Goal: Find specific page/section: Find specific page/section

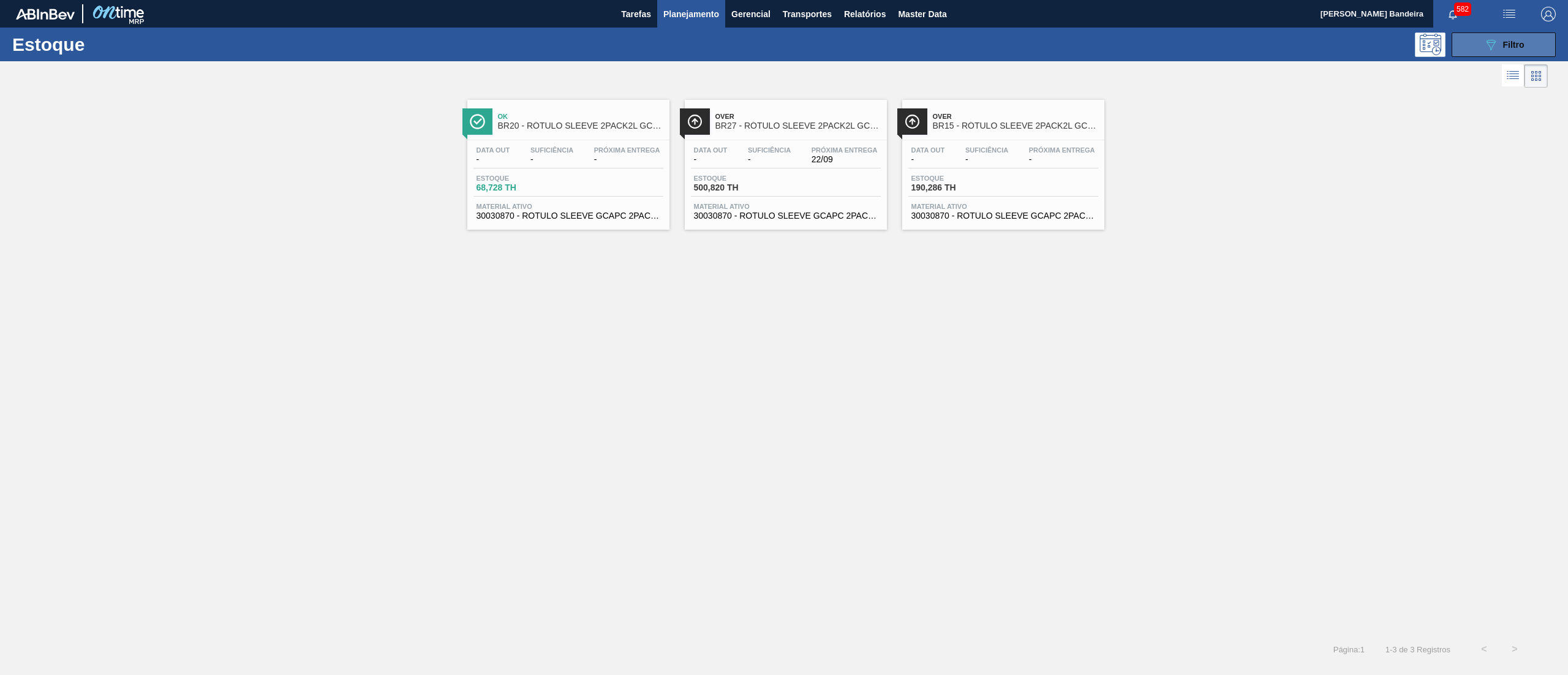
click at [1502, 53] on button "089F7B8B-B2A5-4AFE-B5C0-19BA573D28AC Filtro" at bounding box center [1504, 44] width 104 height 24
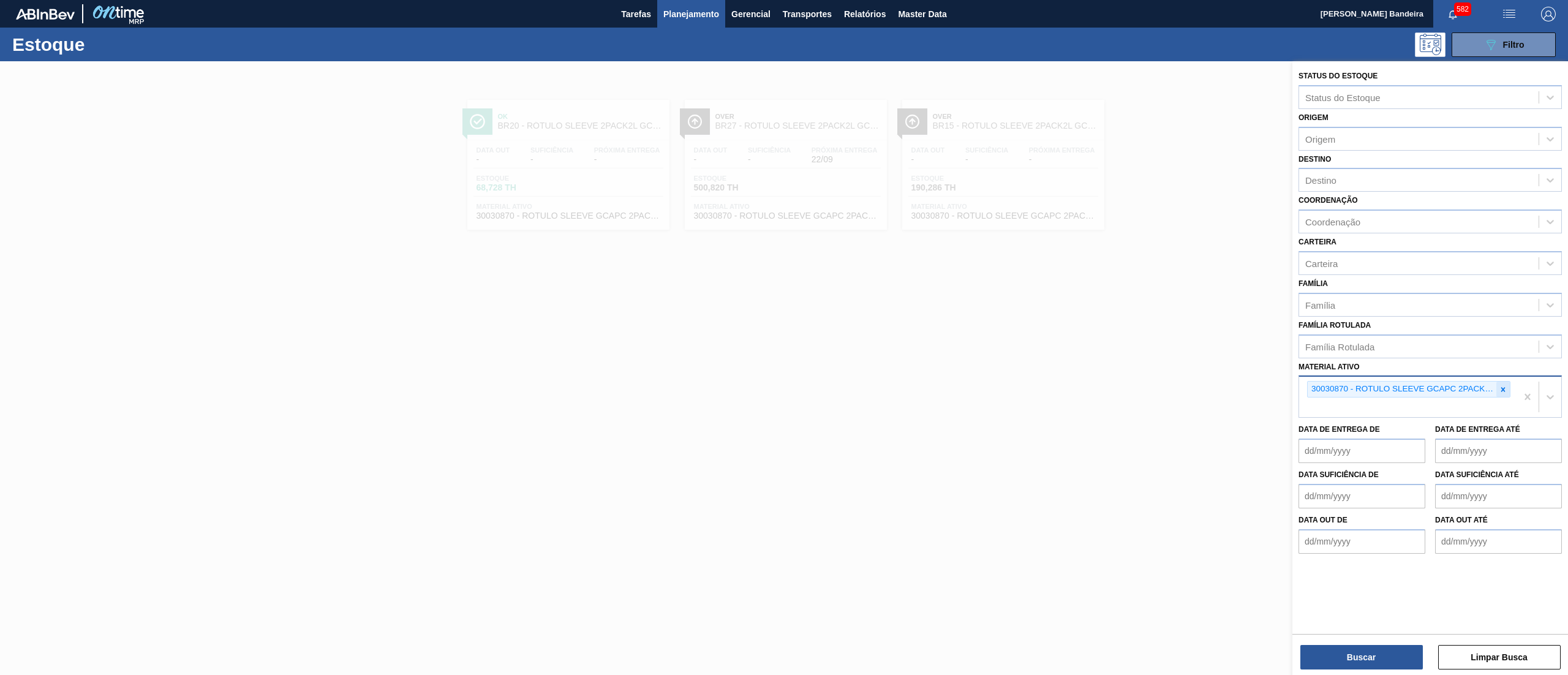
click at [1509, 383] on div at bounding box center [1504, 389] width 14 height 16
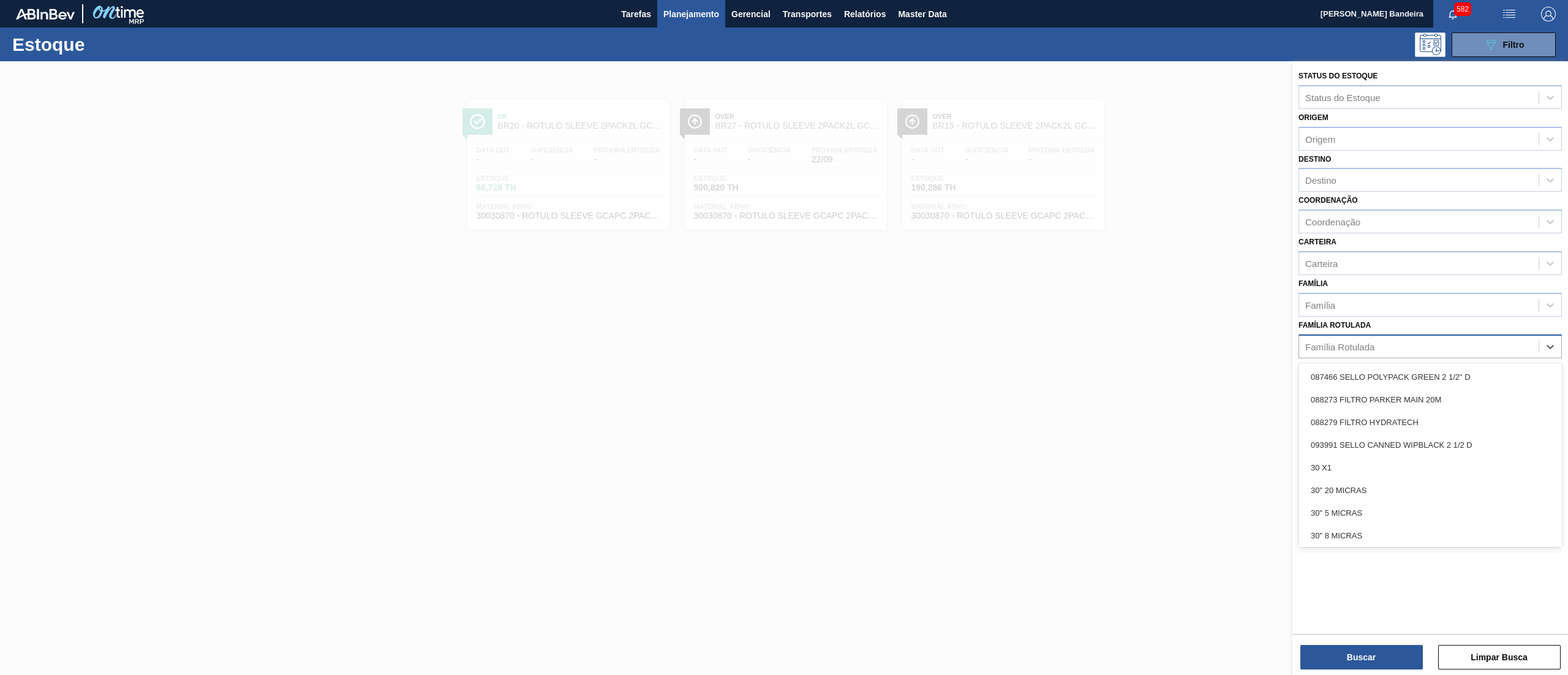
click at [1436, 347] on div "Família Rotulada" at bounding box center [1419, 346] width 239 height 17
type Rotulada "matr"
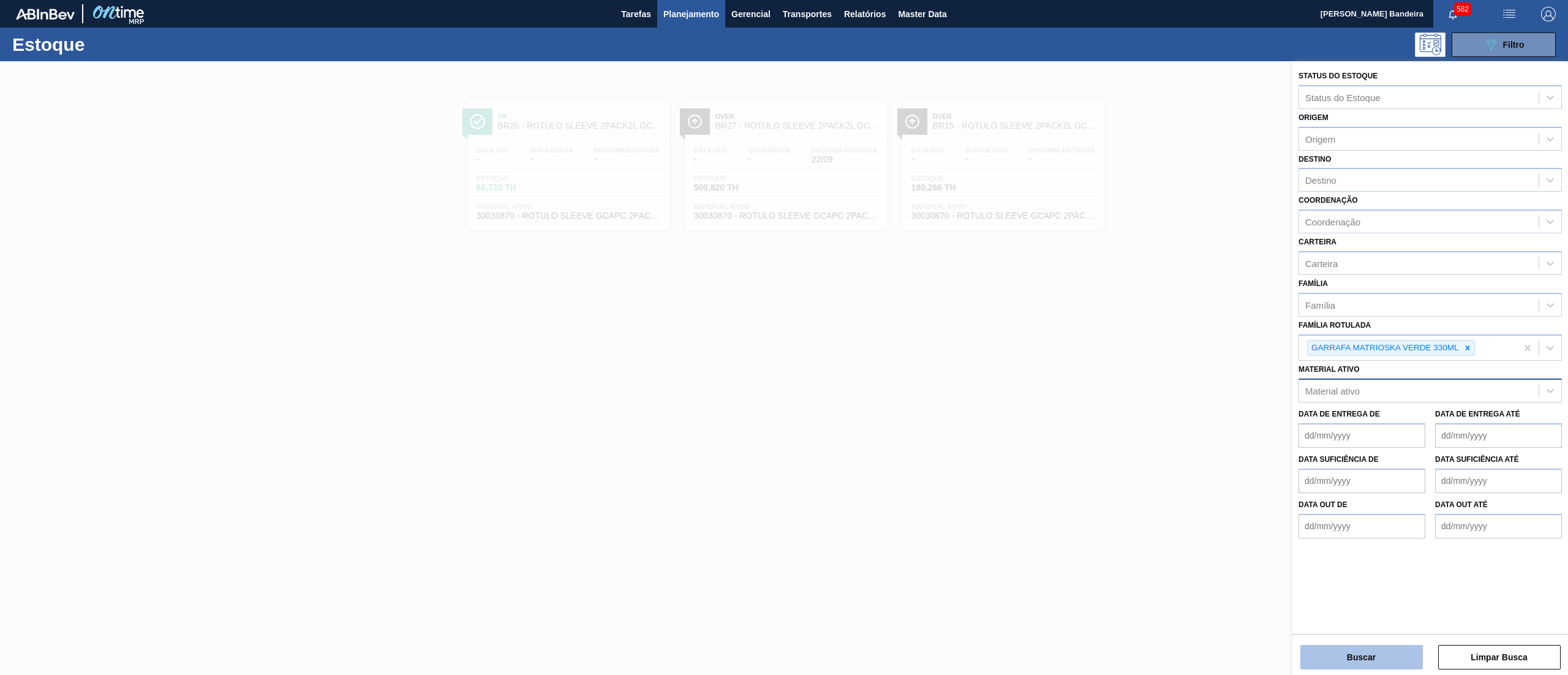
click at [1341, 659] on button "Buscar" at bounding box center [1361, 657] width 122 height 24
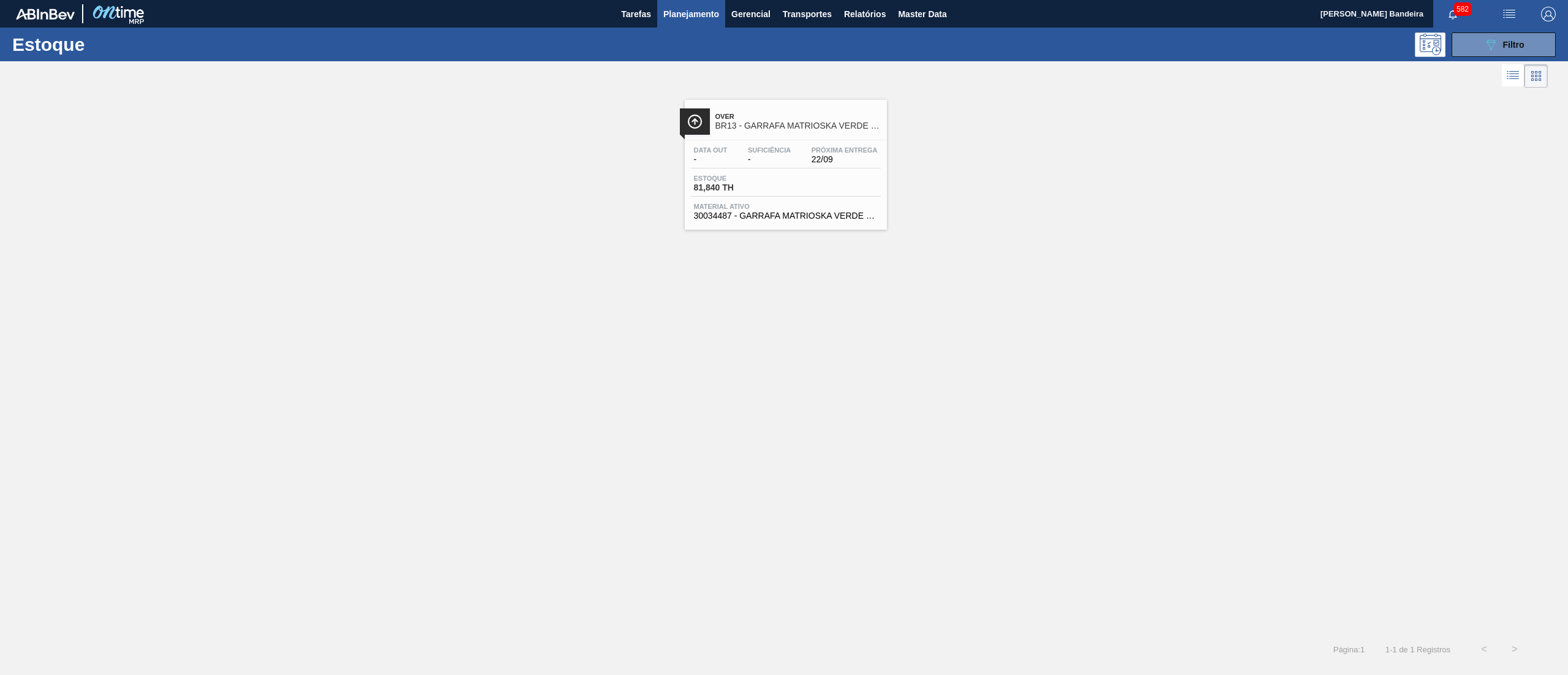
click at [771, 114] on span "Over" at bounding box center [797, 116] width 166 height 7
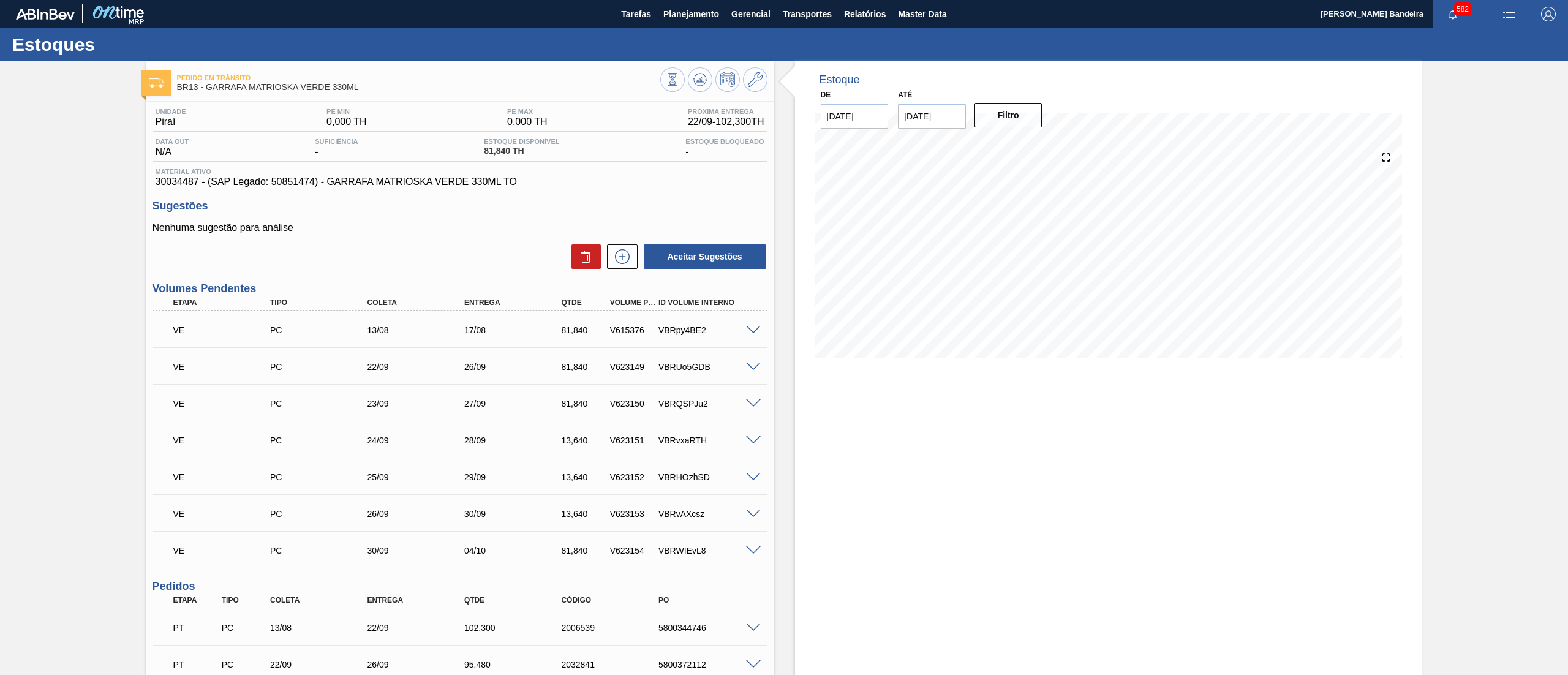
click at [755, 326] on span at bounding box center [753, 330] width 15 height 10
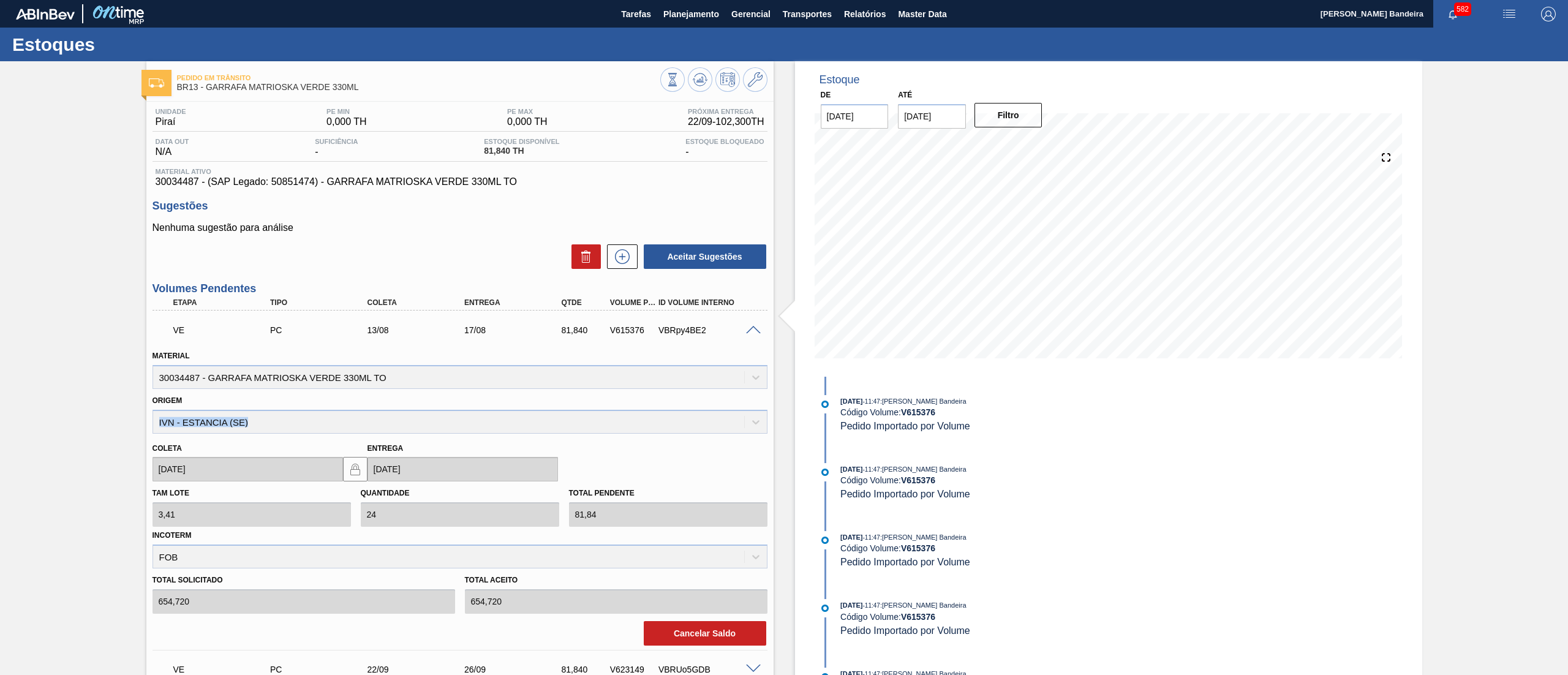
drag, startPoint x: 256, startPoint y: 424, endPoint x: 108, endPoint y: 424, distance: 148.0
copy div "IVN - ESTANCIA (SE)"
